Goal: Consume media (video, audio)

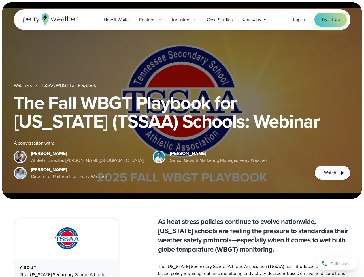
click at [182, 138] on div "The Fall WBGT Playbook for [US_STATE] (TSSAA) Schools: Webinar A conversation w…" at bounding box center [182, 136] width 336 height 86
click at [182, 20] on span "Industries" at bounding box center [181, 19] width 19 height 7
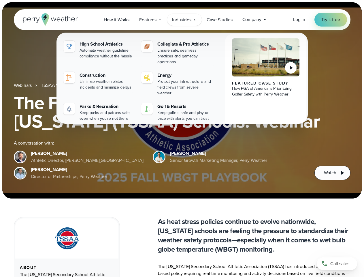
click at [182, 100] on h1 "The Fall WBGT Playbook for [US_STATE] (TSSAA) Schools: Webinar" at bounding box center [182, 111] width 336 height 37
click at [69, 85] on link "TSSAA WBGT Fall Playbook" at bounding box center [68, 85] width 55 height 7
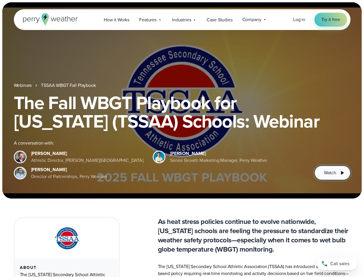
click at [332, 173] on span "Watch" at bounding box center [330, 172] width 12 height 7
